Goal: Task Accomplishment & Management: Complete application form

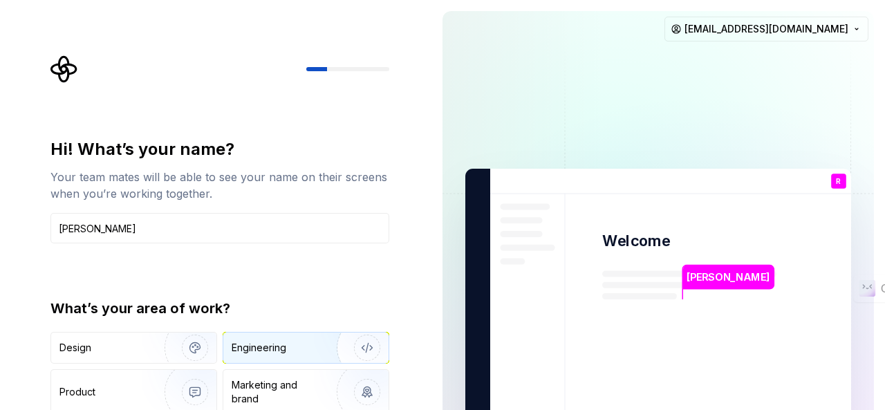
type input "[PERSON_NAME]"
click at [281, 346] on div "Engineering" at bounding box center [259, 348] width 55 height 14
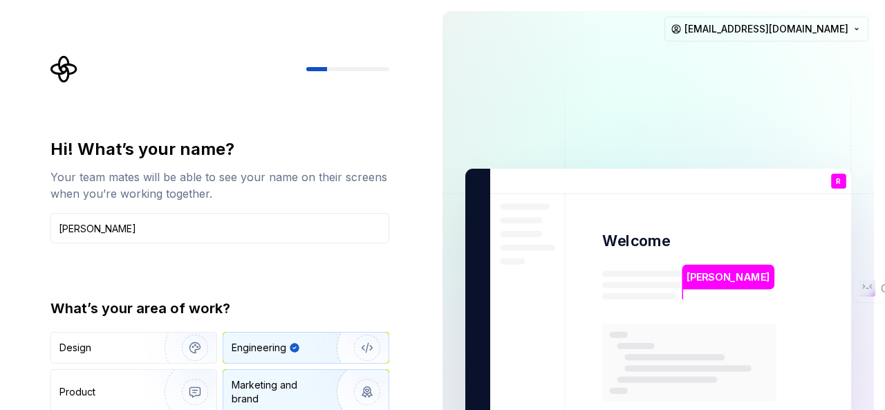
click at [288, 381] on div "Marketing and brand" at bounding box center [278, 392] width 93 height 28
click at [313, 341] on div "Engineering" at bounding box center [287, 348] width 110 height 14
type button "Engineering"
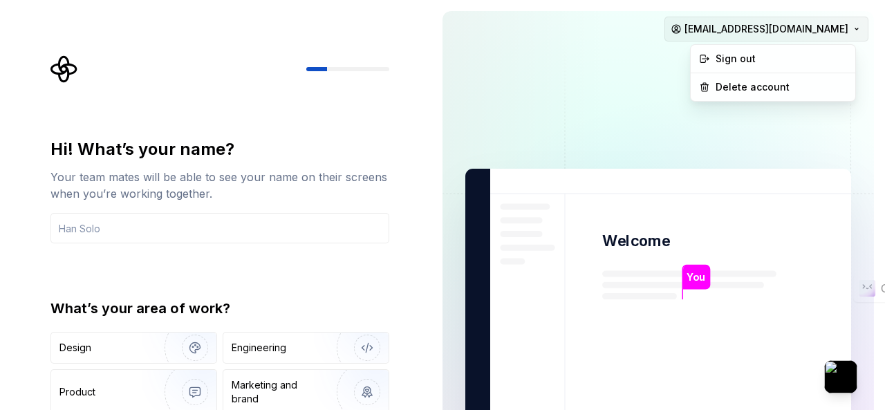
click at [851, 39] on html "Hi! What’s your name? Your team mates will be able to see your name on their sc…" at bounding box center [442, 205] width 885 height 410
click at [382, 182] on html "Hi! What’s your name? Your team mates will be able to see your name on their sc…" at bounding box center [442, 205] width 885 height 410
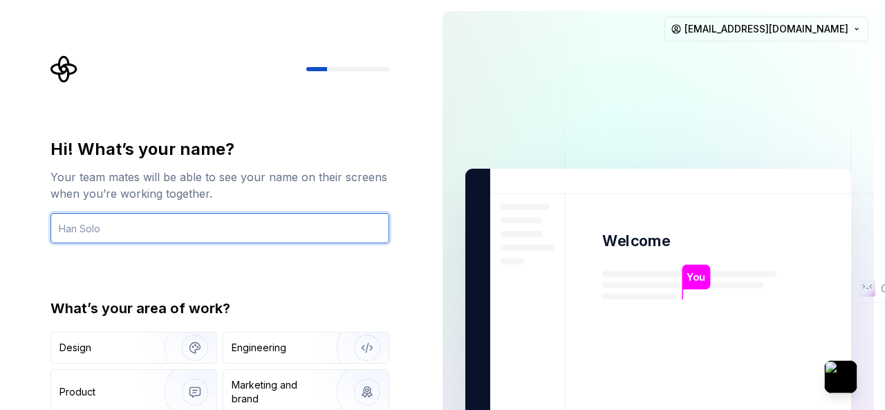
click at [234, 228] on input "text" at bounding box center [219, 228] width 339 height 30
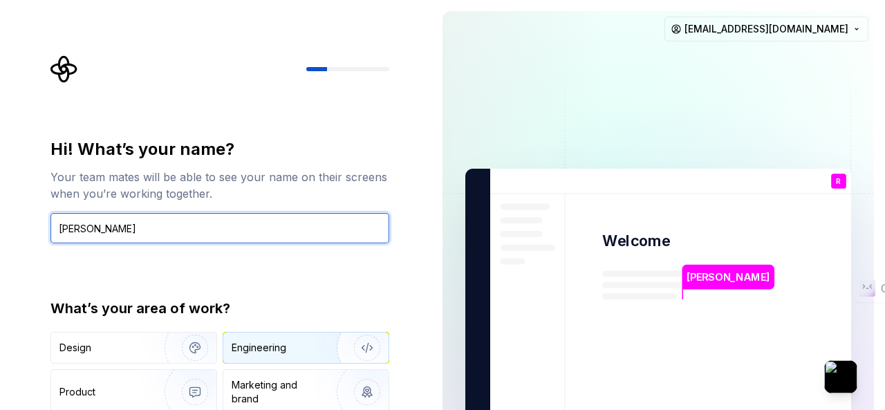
type input "Roshna Khatri"
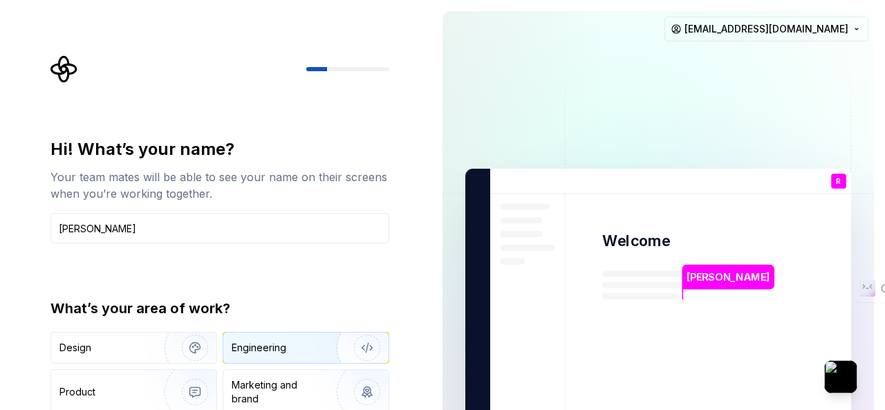
click at [321, 342] on img "button" at bounding box center [358, 348] width 89 height 93
click at [342, 71] on div at bounding box center [347, 69] width 83 height 4
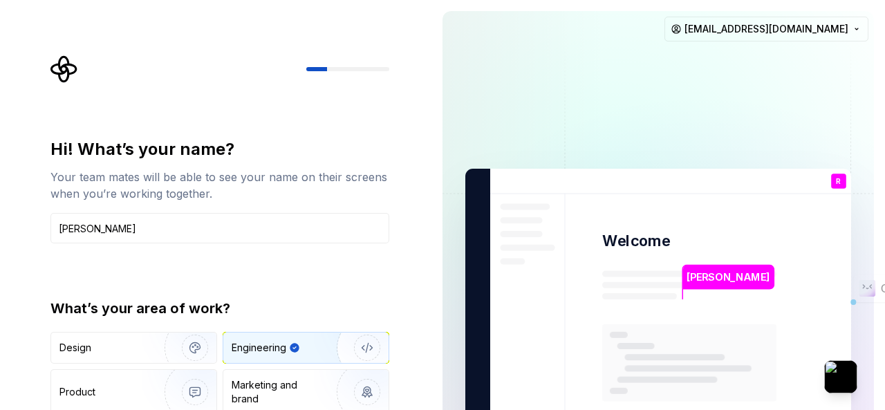
click at [342, 71] on div at bounding box center [347, 69] width 83 height 4
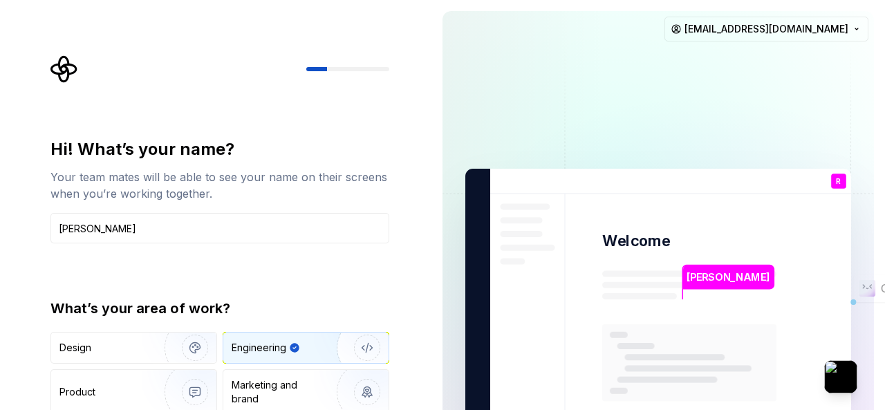
click at [342, 71] on div at bounding box center [347, 69] width 83 height 4
click at [318, 348] on img "button" at bounding box center [358, 348] width 89 height 93
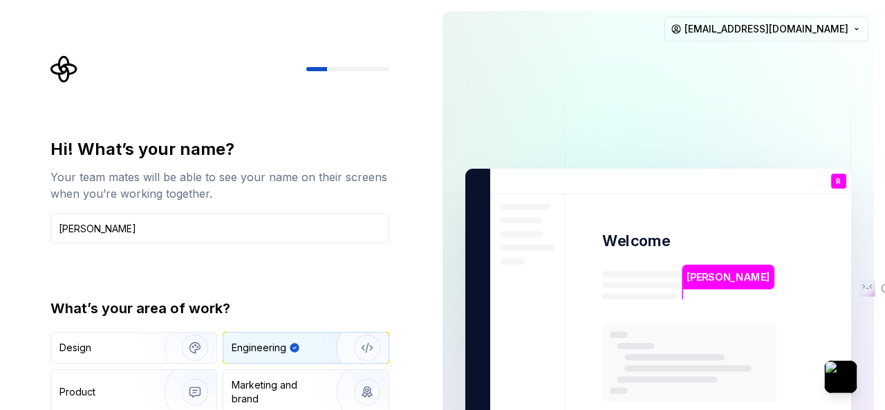
click at [318, 348] on img "button" at bounding box center [358, 348] width 89 height 93
drag, startPoint x: 357, startPoint y: 321, endPoint x: 308, endPoint y: 135, distance: 192.4
click at [308, 135] on div "Hi! What’s your name? Your team mates will be able to see your name on their sc…" at bounding box center [224, 277] width 364 height 444
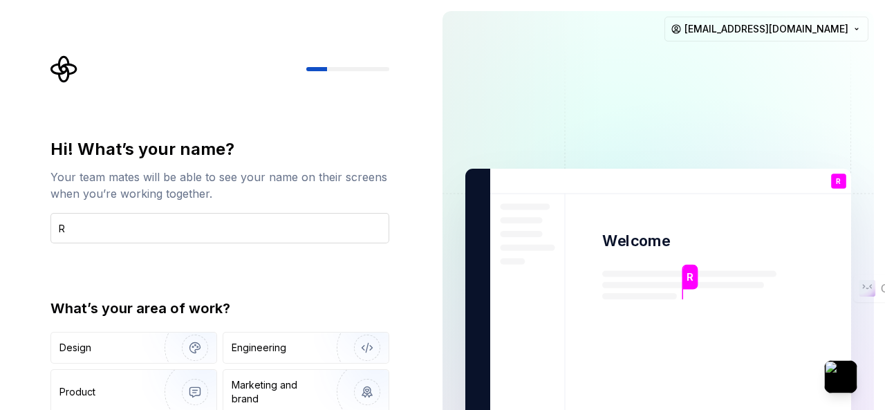
type input "[PERSON_NAME]"
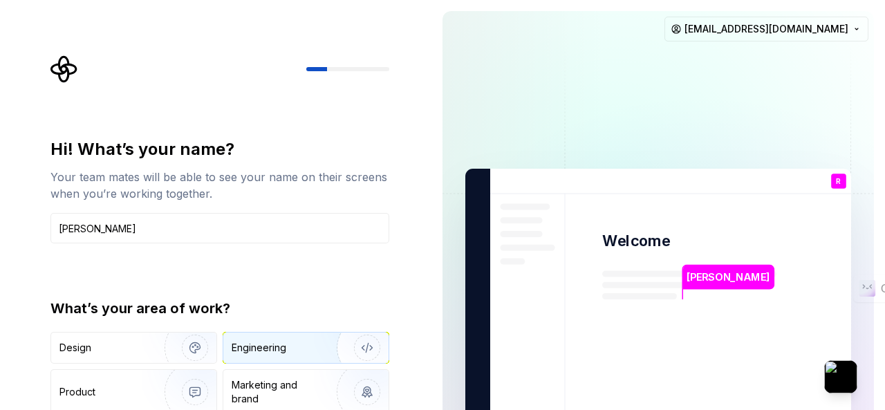
click at [255, 343] on div "Engineering" at bounding box center [259, 348] width 55 height 14
click at [310, 308] on div "What’s your area of work?" at bounding box center [219, 308] width 339 height 19
click at [884, 264] on div "[PERSON_NAME] Welcome R You T B +3 [PERSON_NAME] [PERSON_NAME] [EMAIL_ADDRESS][…" at bounding box center [659, 312] width 454 height 624
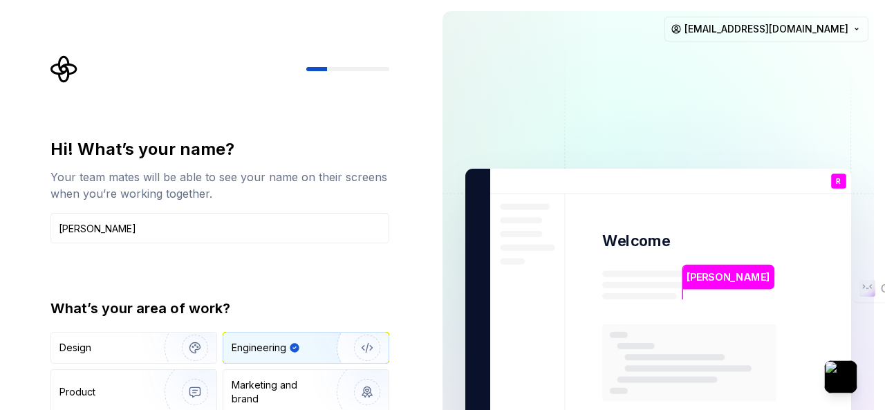
click at [884, 264] on div "[PERSON_NAME] Welcome R You T B +3 [PERSON_NAME] [PERSON_NAME] [EMAIL_ADDRESS][…" at bounding box center [659, 312] width 454 height 624
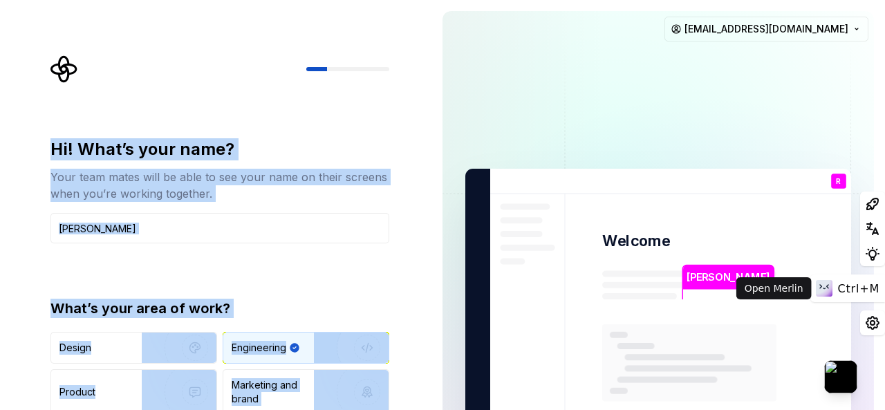
drag, startPoint x: 884, startPoint y: 264, endPoint x: 885, endPoint y: 311, distance: 47.0
click at [885, 297] on html "Hi! What’s your name? Your team mates will be able to see your name on their sc…" at bounding box center [442, 205] width 885 height 410
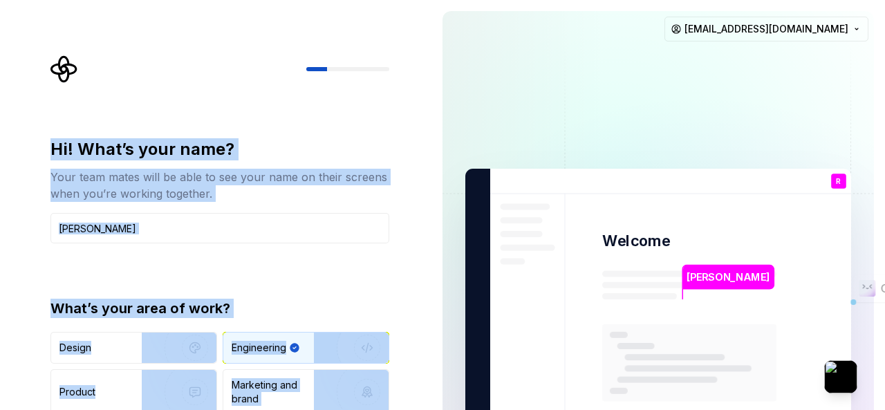
click at [293, 304] on div "What’s your area of work?" at bounding box center [219, 308] width 339 height 19
